Goal: Check status: Check status

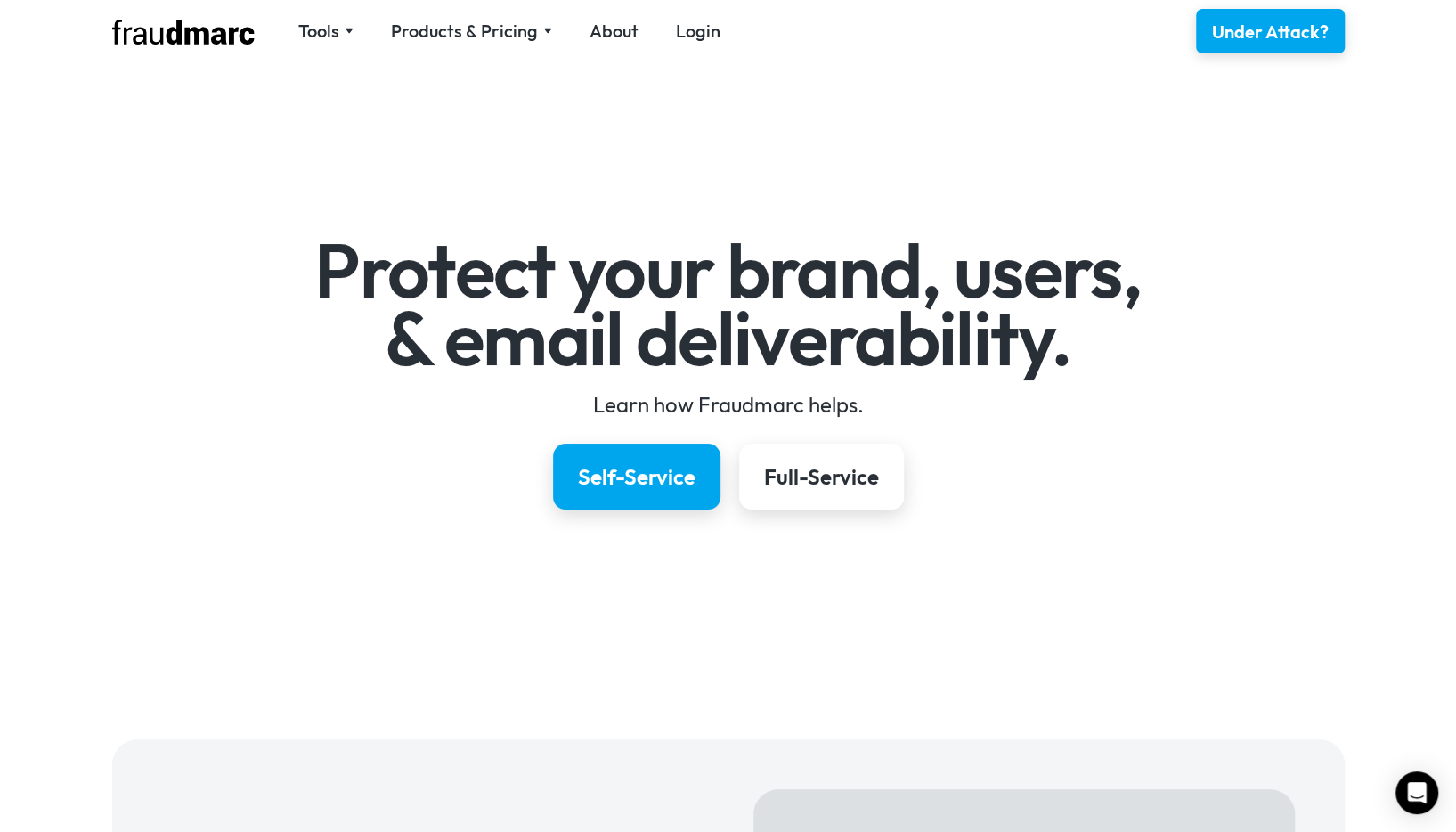
click at [246, 510] on div "Protect your brand, users, & email deliverability. Learn how Fraudmarc helps. S…" at bounding box center [728, 370] width 1456 height 565
click at [683, 41] on link "Login" at bounding box center [698, 30] width 44 height 25
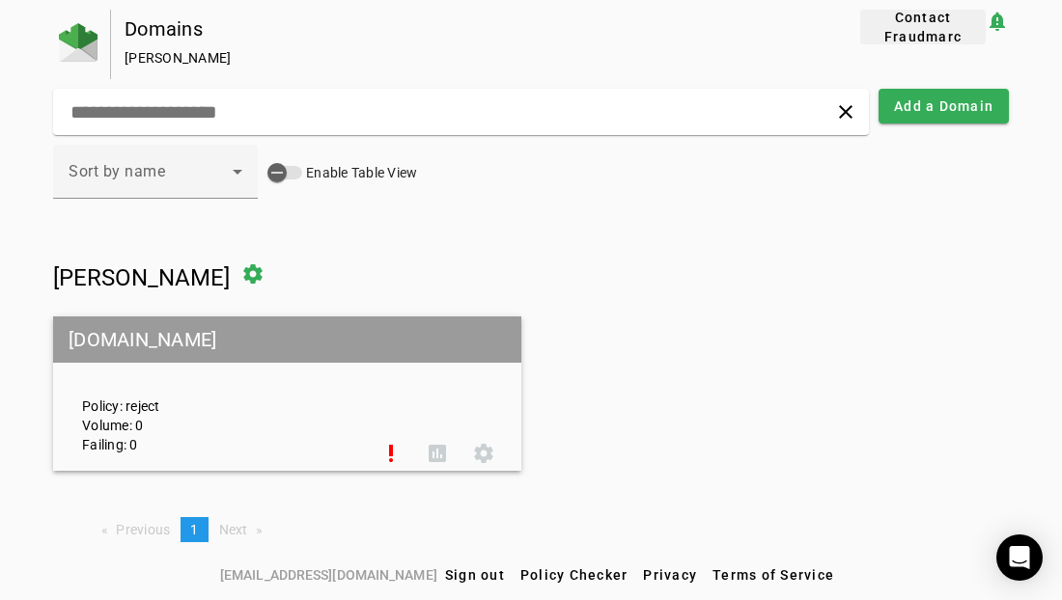
click at [918, 28] on span "Contact Fraudmarc" at bounding box center [923, 27] width 110 height 39
click at [197, 342] on mat-grid-tile-header "[DOMAIN_NAME]" at bounding box center [287, 340] width 468 height 46
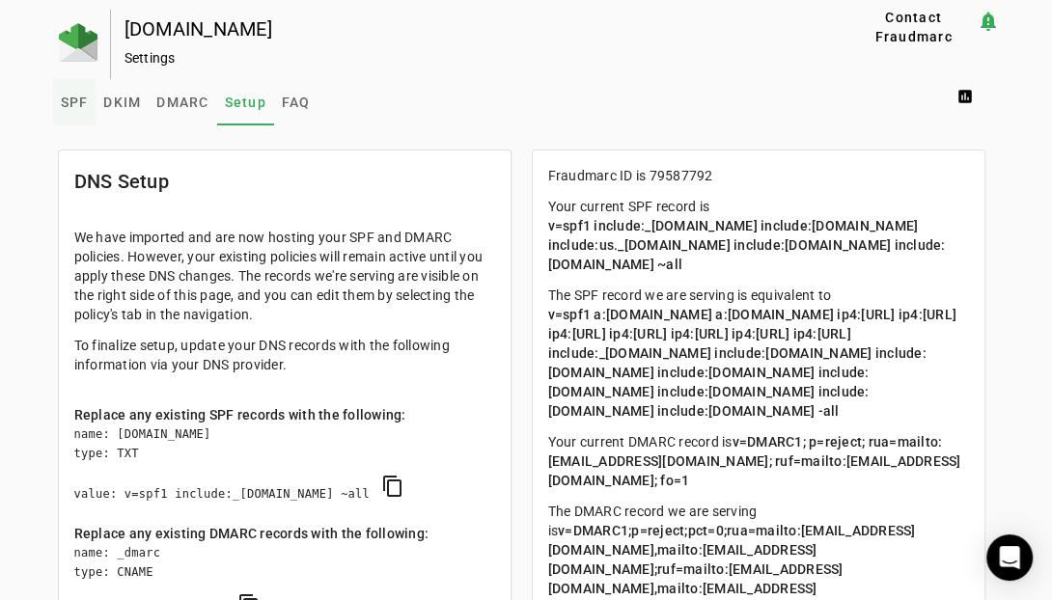
click at [69, 102] on span "SPF" at bounding box center [75, 103] width 28 height 14
